Goal: Find specific page/section: Find specific page/section

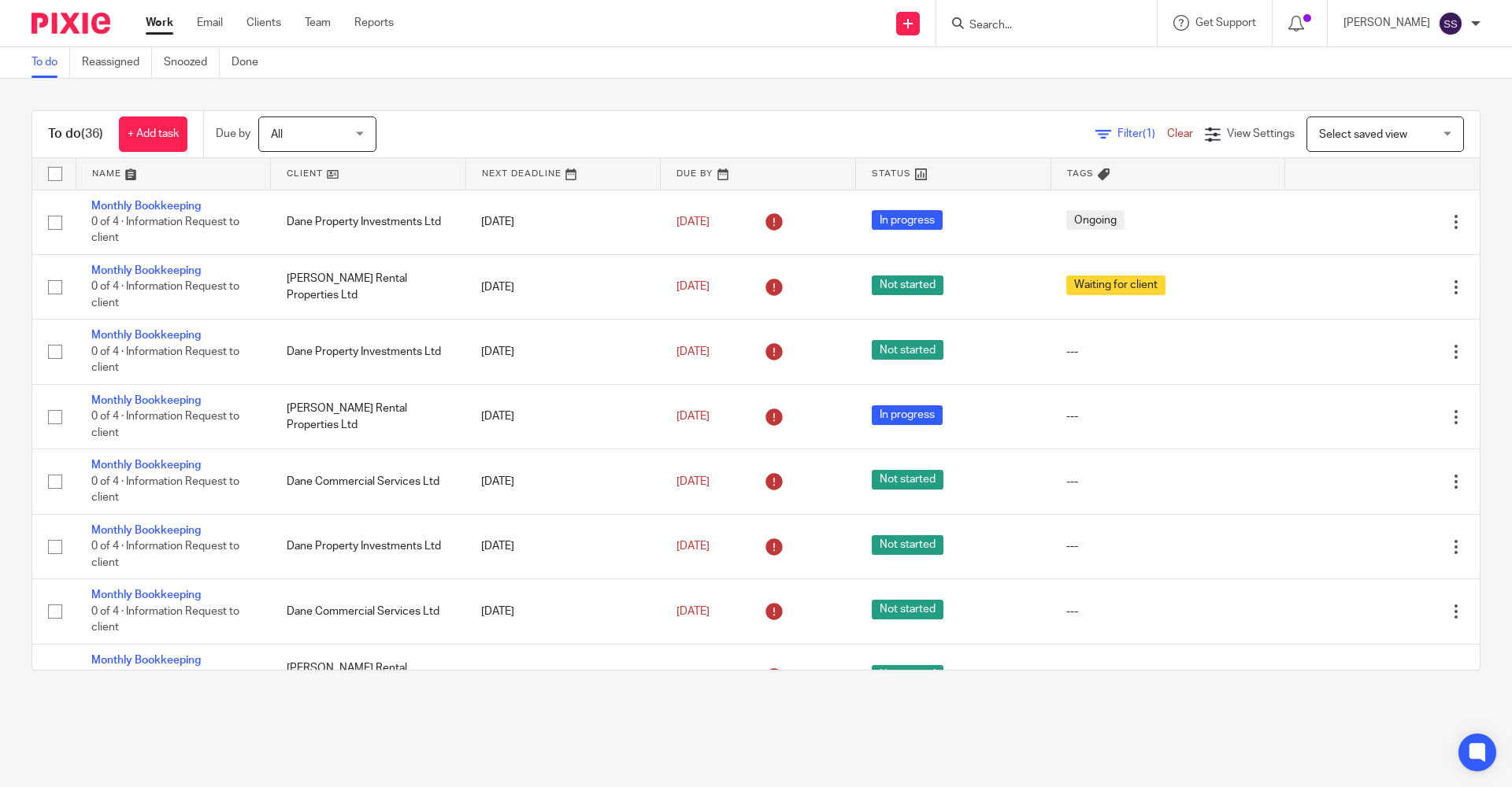
click at [987, 30] on input "Search" at bounding box center [1039, 26] width 142 height 14
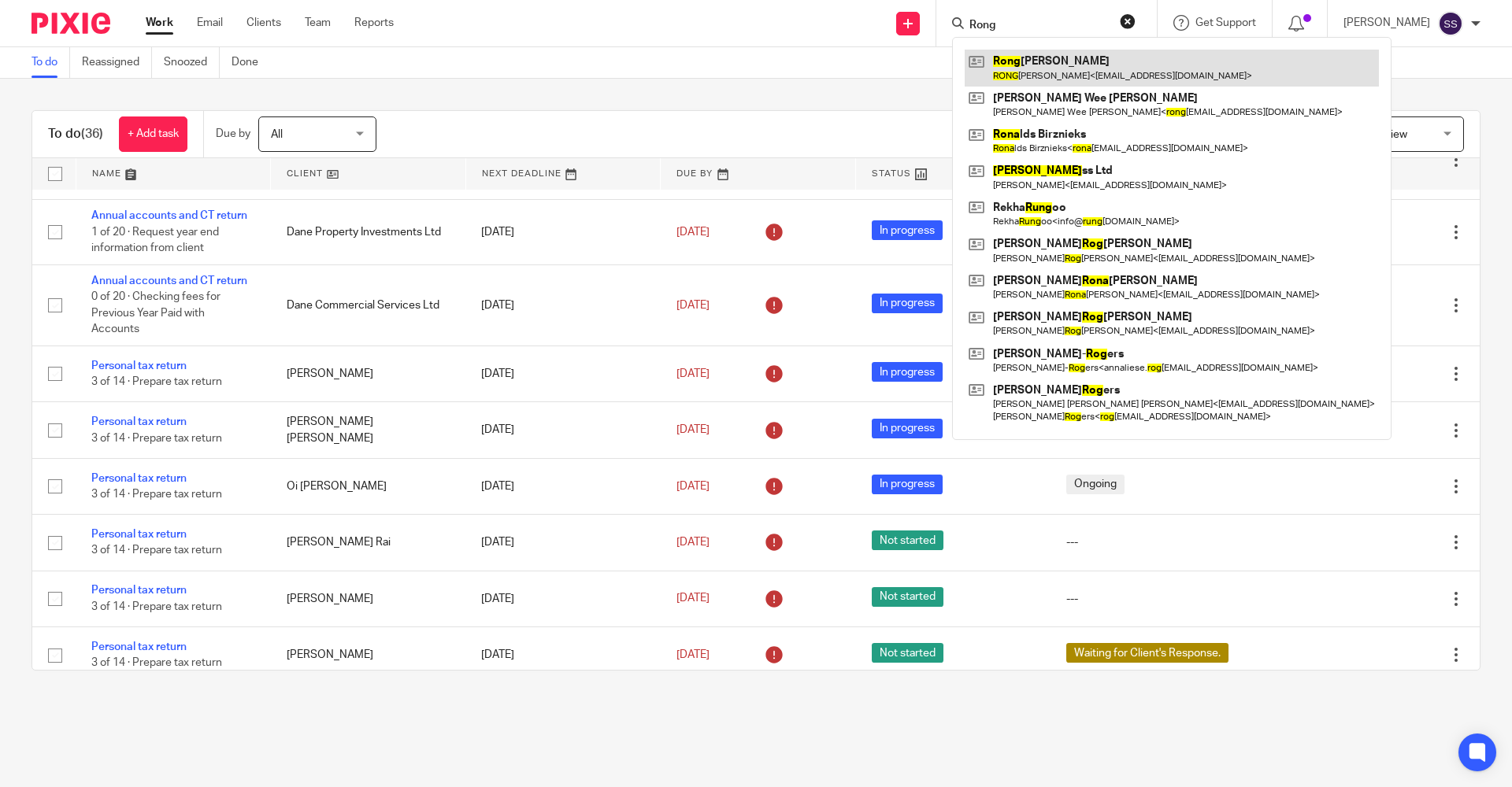
type input "Rong"
click at [1048, 78] on link at bounding box center [1172, 68] width 414 height 36
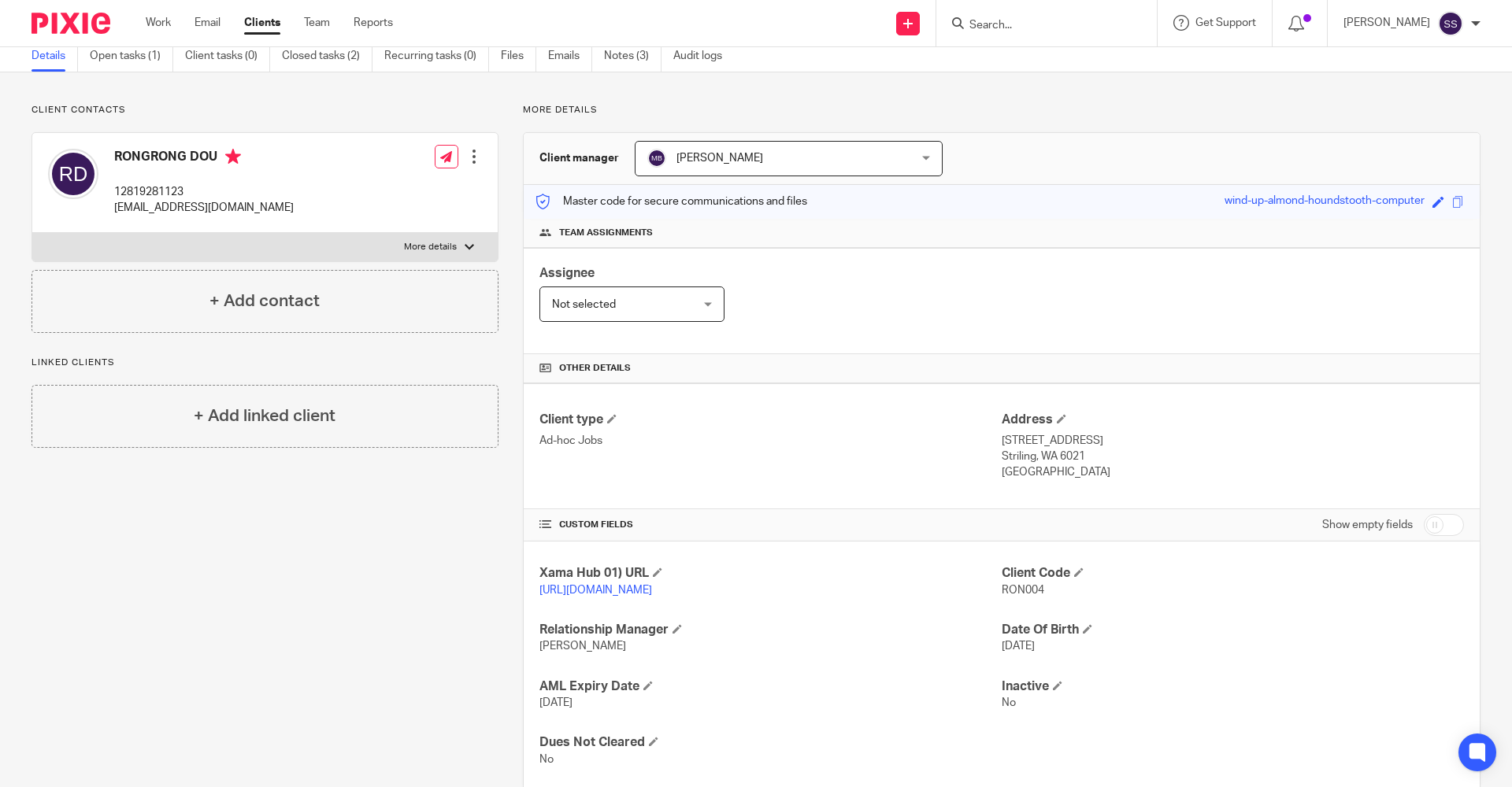
scroll to position [38, 0]
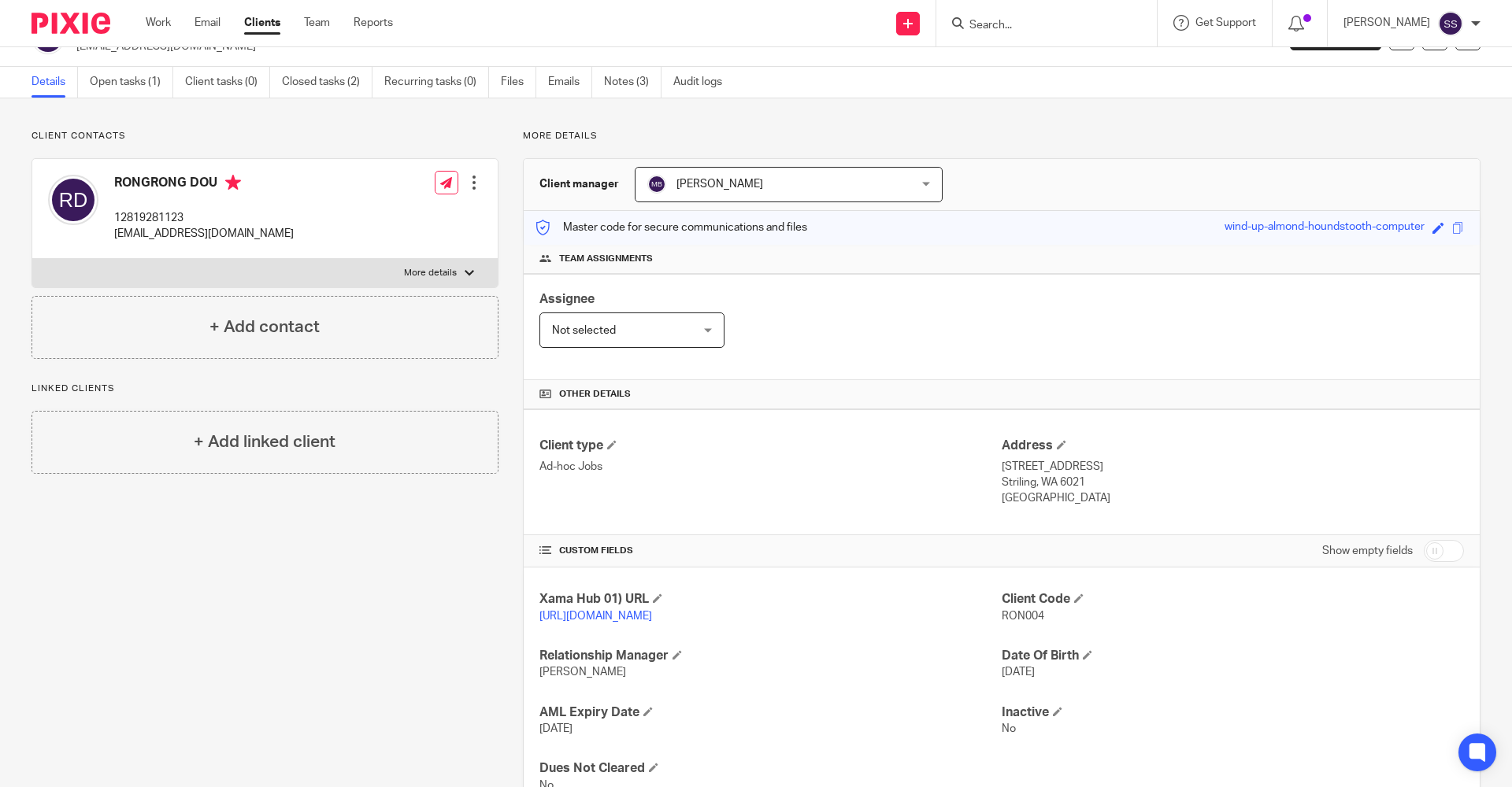
click at [313, 559] on div "Client contacts RONGRONG DOU 12819281123 justinhewett@gmail.com Edit contact Cr…" at bounding box center [252, 474] width 492 height 688
